Goal: Information Seeking & Learning: Check status

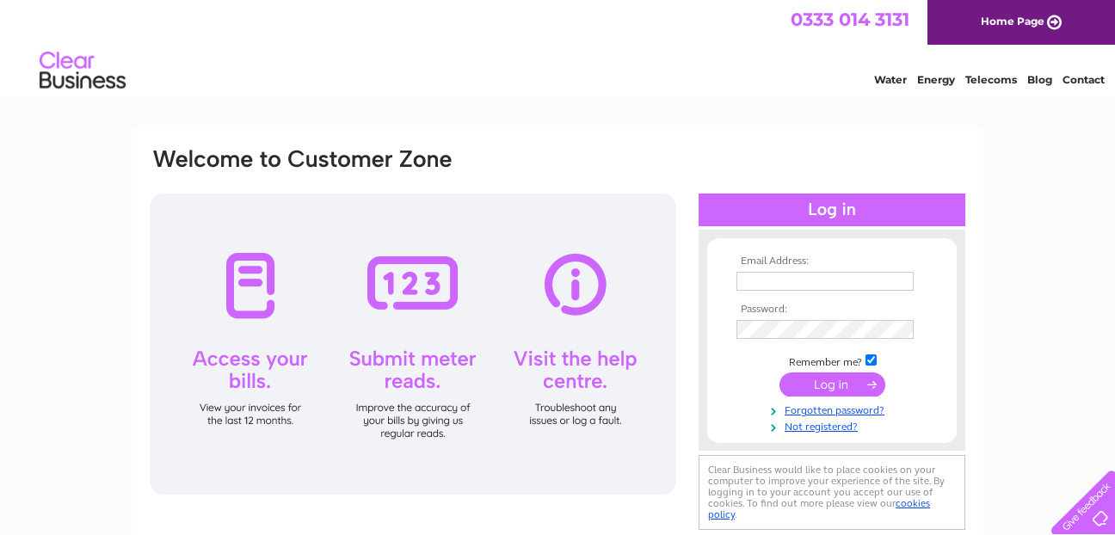
click at [789, 275] on input "text" at bounding box center [824, 281] width 177 height 19
type input "[EMAIL_ADDRESS][DOMAIN_NAME]"
click at [850, 387] on input "submit" at bounding box center [832, 386] width 106 height 24
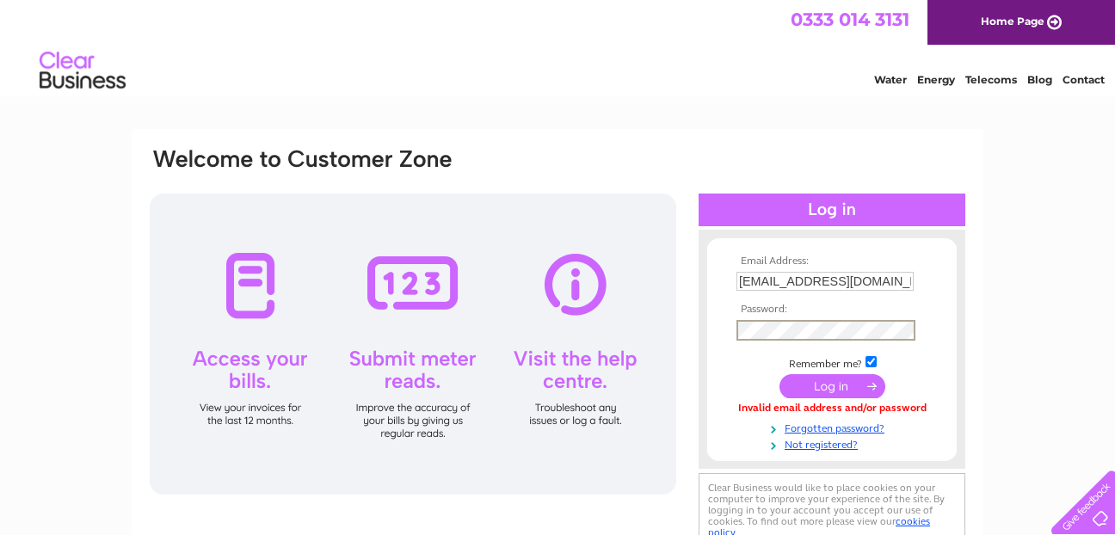
click at [840, 380] on input "submit" at bounding box center [832, 386] width 106 height 24
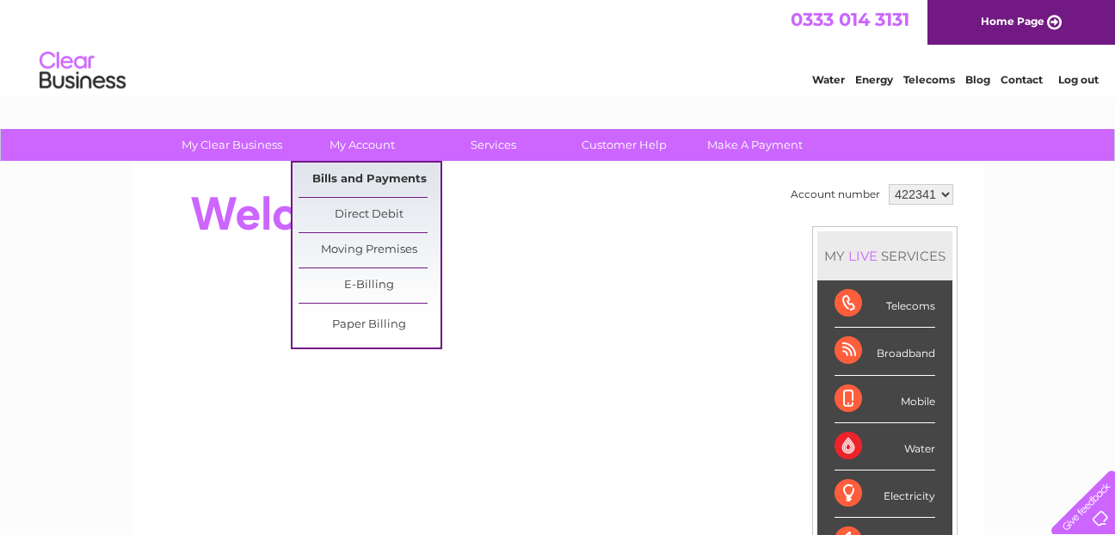
click at [358, 181] on link "Bills and Payments" at bounding box center [369, 180] width 142 height 34
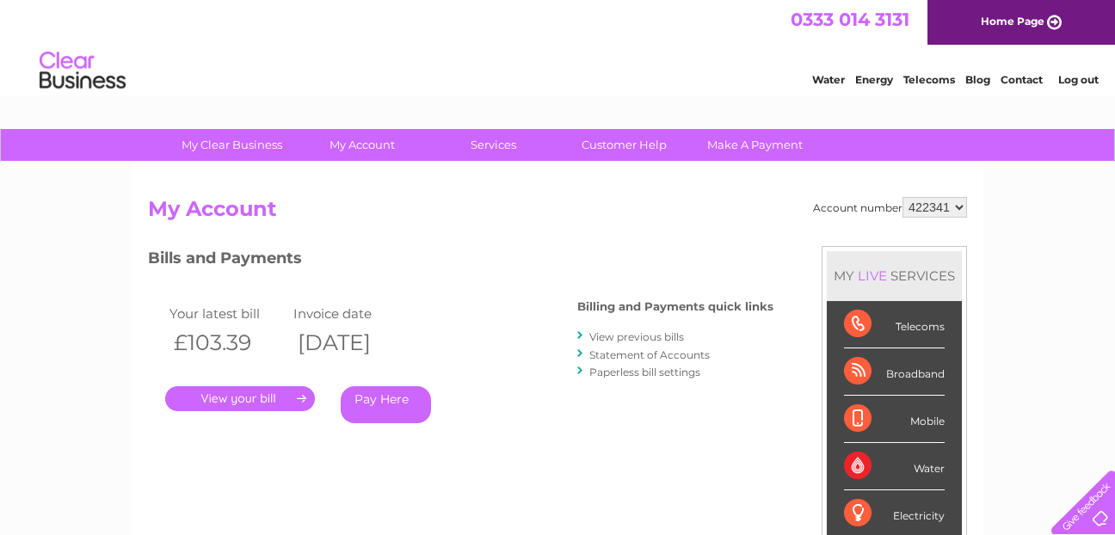
click at [966, 206] on select "422341 968738" at bounding box center [934, 207] width 65 height 21
select select "968738"
click at [902, 197] on select "422341 968738" at bounding box center [934, 207] width 65 height 21
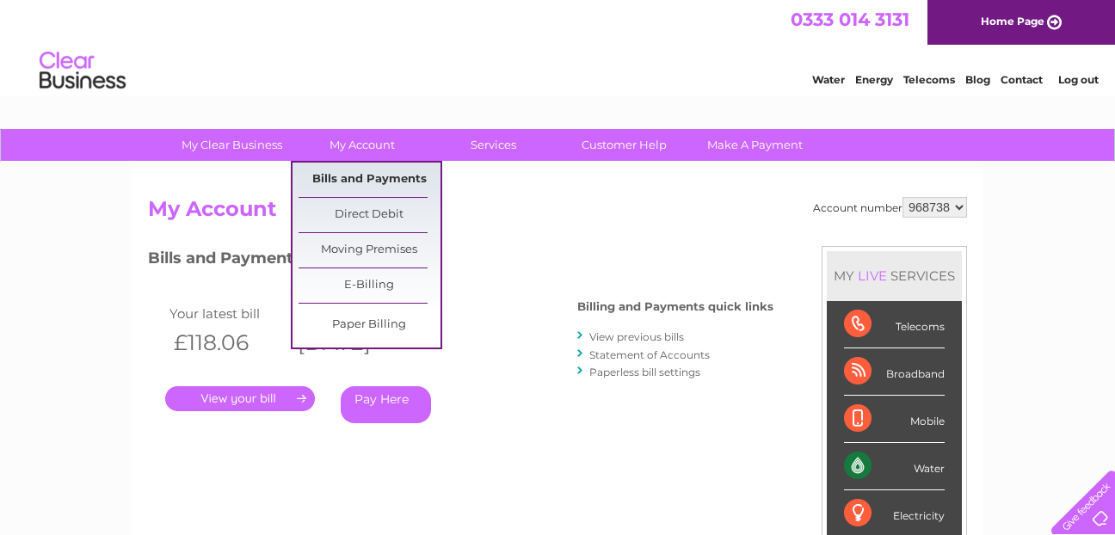
click at [352, 175] on link "Bills and Payments" at bounding box center [369, 180] width 142 height 34
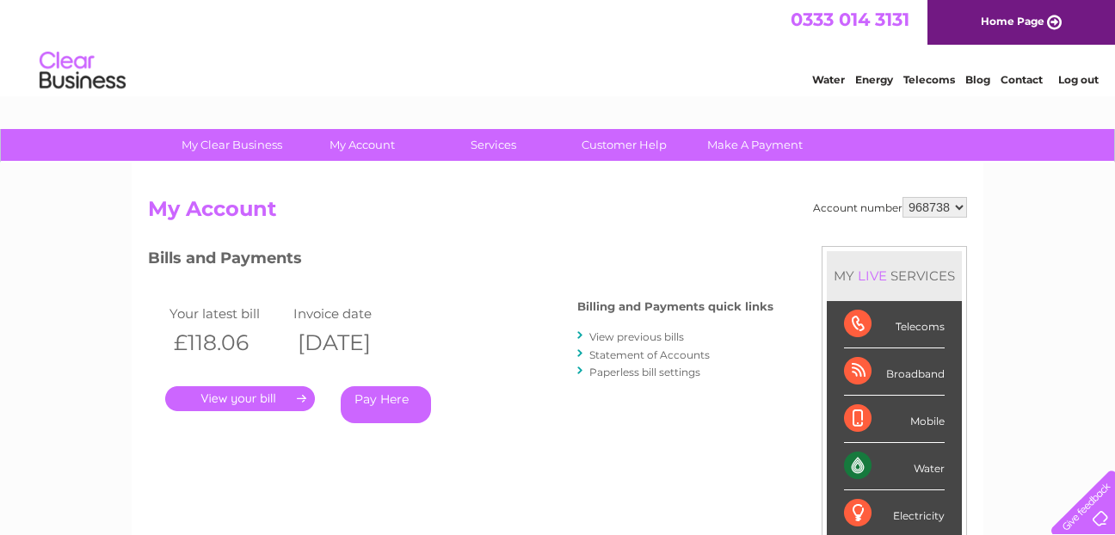
click at [963, 211] on select "422341 968738" at bounding box center [934, 207] width 65 height 21
select select "422341"
click at [902, 197] on select "422341 968738" at bounding box center [934, 207] width 65 height 21
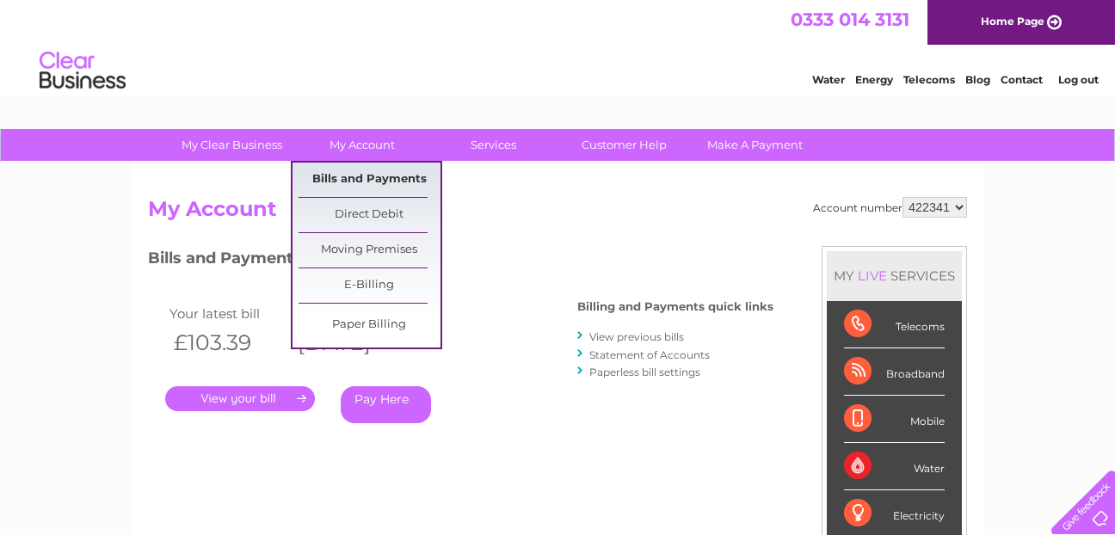
click at [360, 173] on link "Bills and Payments" at bounding box center [369, 180] width 142 height 34
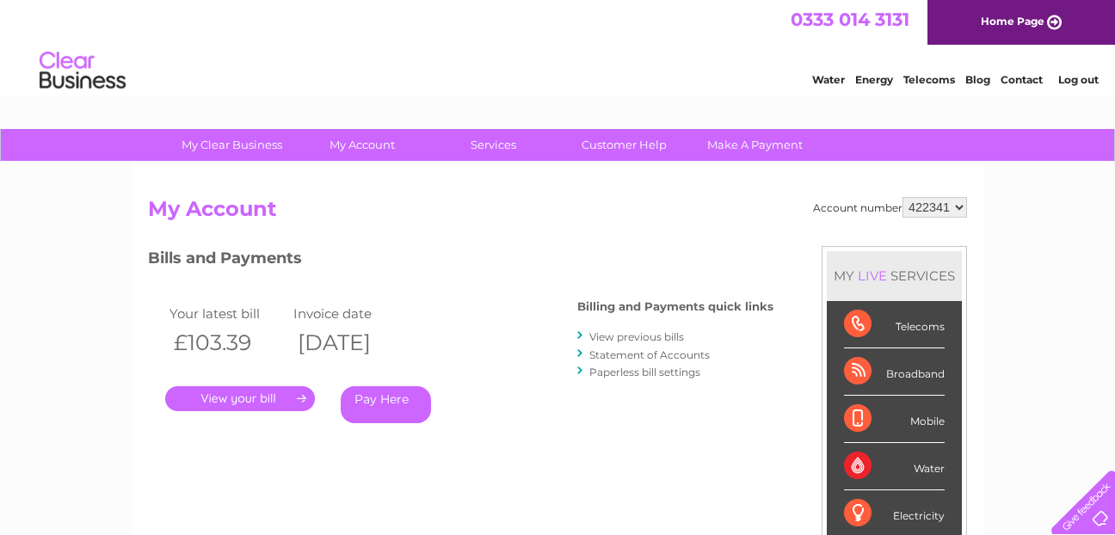
click at [243, 393] on link "." at bounding box center [240, 398] width 150 height 25
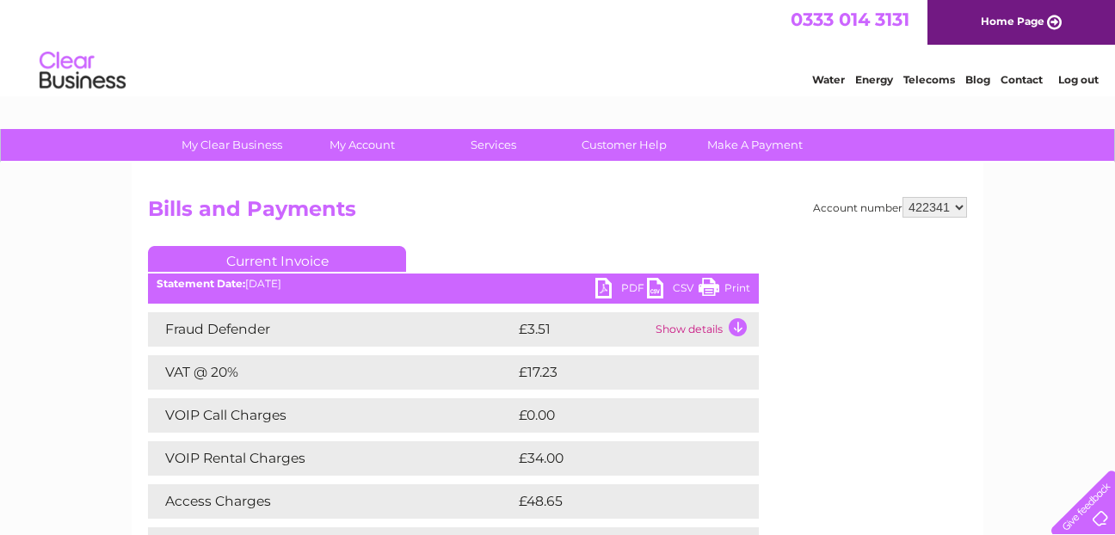
click at [315, 258] on link "Current Invoice" at bounding box center [277, 259] width 258 height 26
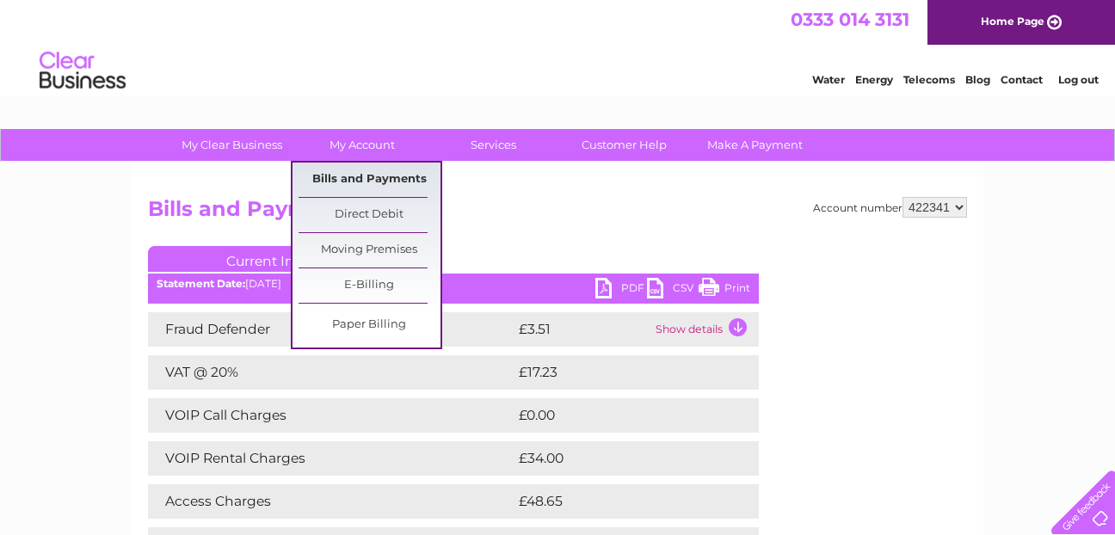
click at [373, 175] on link "Bills and Payments" at bounding box center [369, 180] width 142 height 34
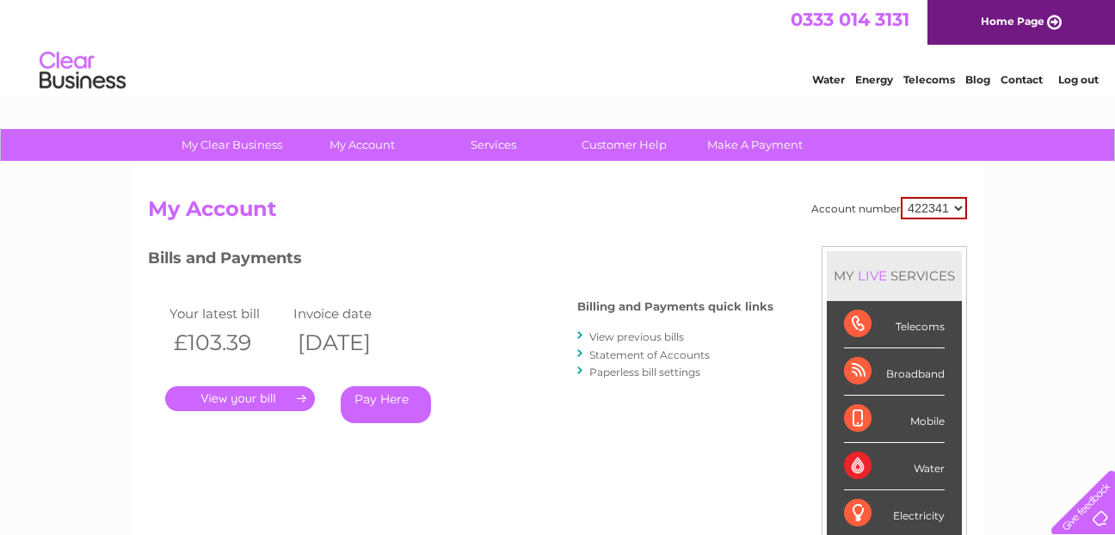
click at [1079, 78] on link "Log out" at bounding box center [1078, 79] width 40 height 13
